Goal: Navigation & Orientation: Find specific page/section

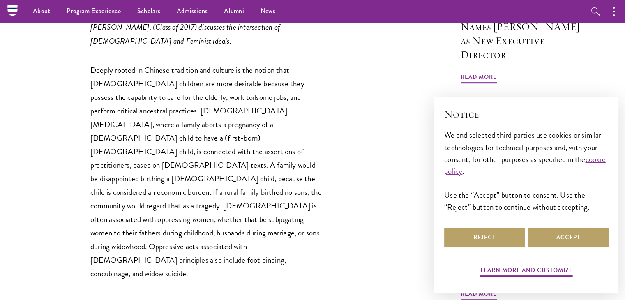
click at [14, 14] on nav "About Overview Leadership Donors Program Experience Overview Curriculum Student…" at bounding box center [260, 11] width 496 height 23
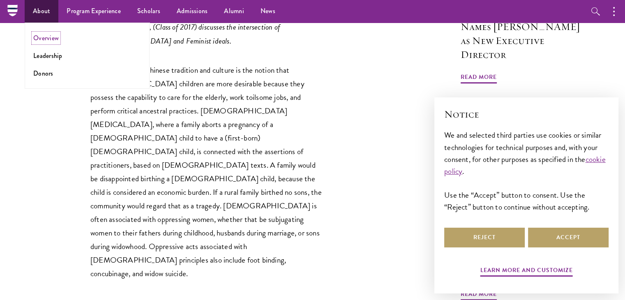
click at [46, 34] on link "Overview" at bounding box center [45, 37] width 25 height 9
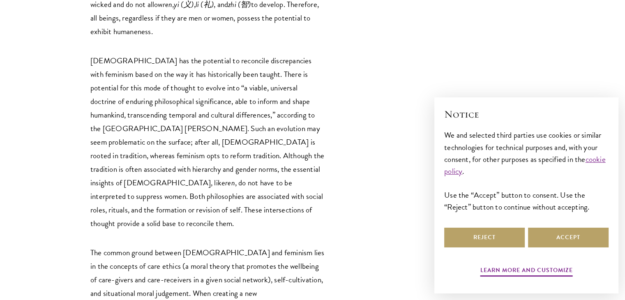
scroll to position [2901, 0]
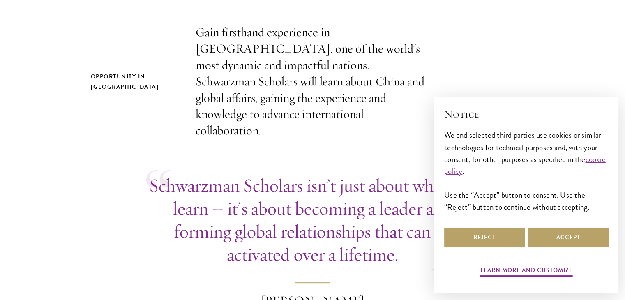
scroll to position [288, 0]
